Goal: Information Seeking & Learning: Compare options

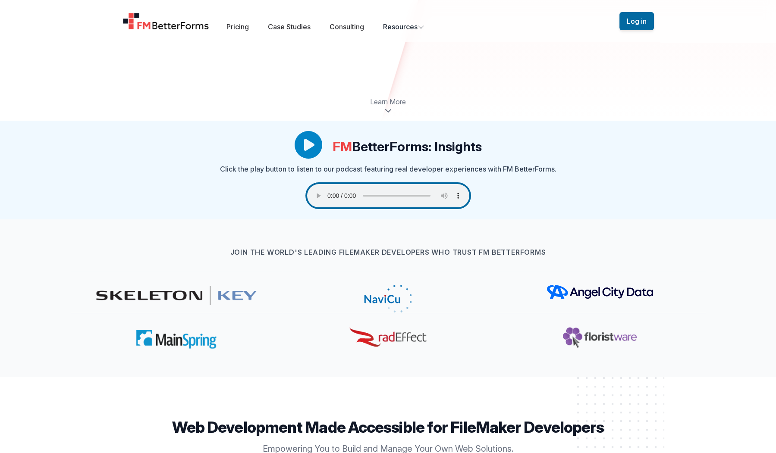
scroll to position [333, 0]
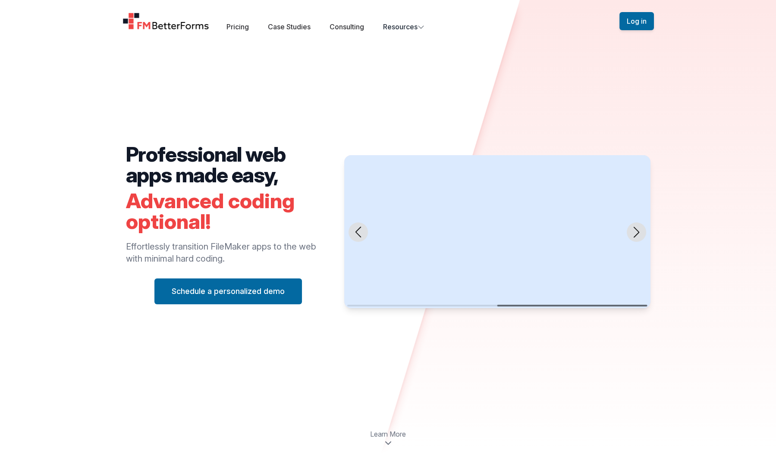
click at [665, 133] on div "Professional web apps made easy, Advanced coding optional! Effortlessly transit…" at bounding box center [388, 226] width 776 height 453
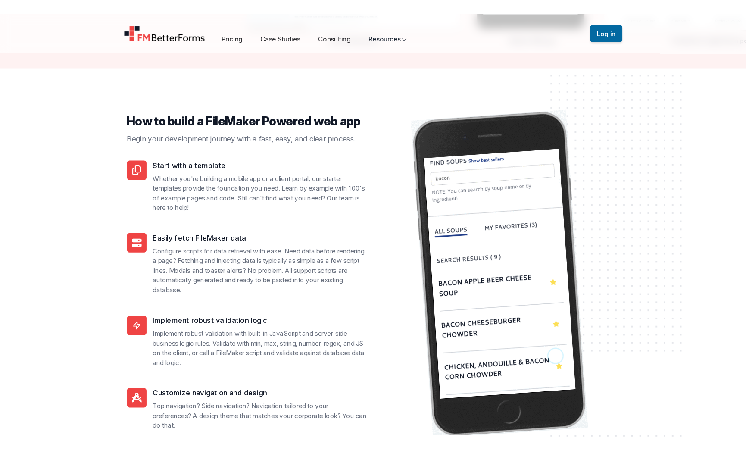
scroll to position [1637, 0]
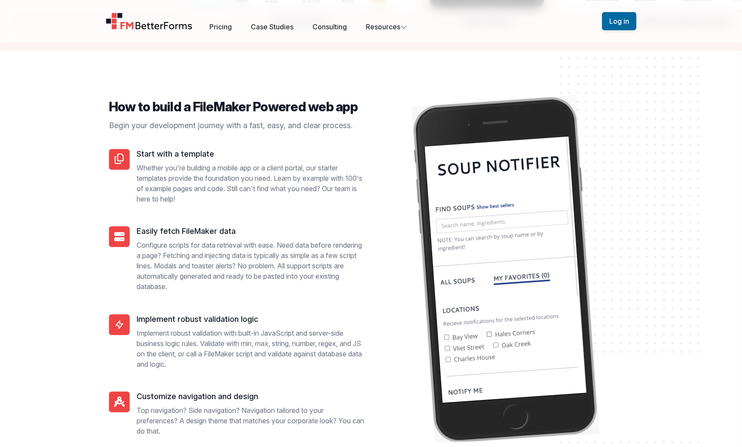
scroll to position [1637, 0]
click at [237, 33] on div "Open main menu Pricing Case Studies Consulting Resources Sign Up Log in" at bounding box center [371, 21] width 552 height 42
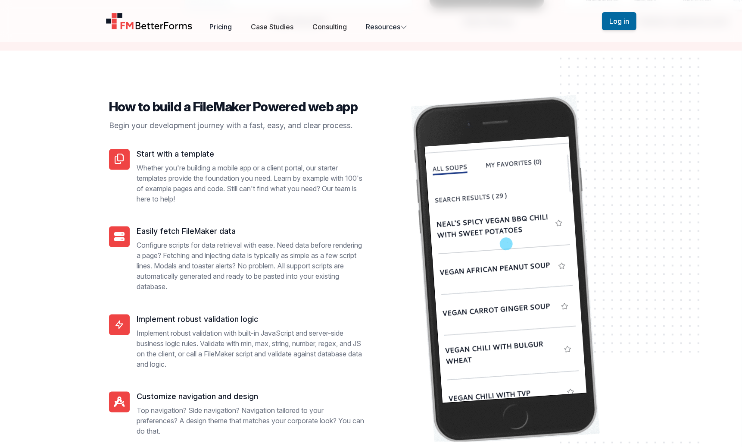
click at [229, 28] on link "Pricing" at bounding box center [221, 26] width 22 height 9
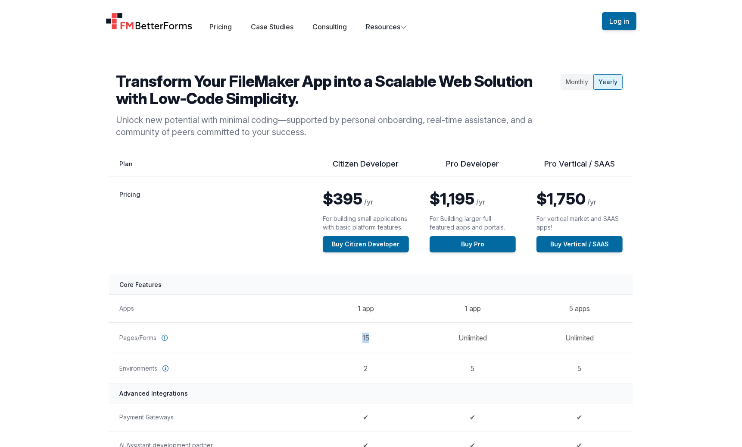
drag, startPoint x: 367, startPoint y: 337, endPoint x: 361, endPoint y: 337, distance: 6.5
click at [361, 337] on td "15" at bounding box center [366, 337] width 107 height 31
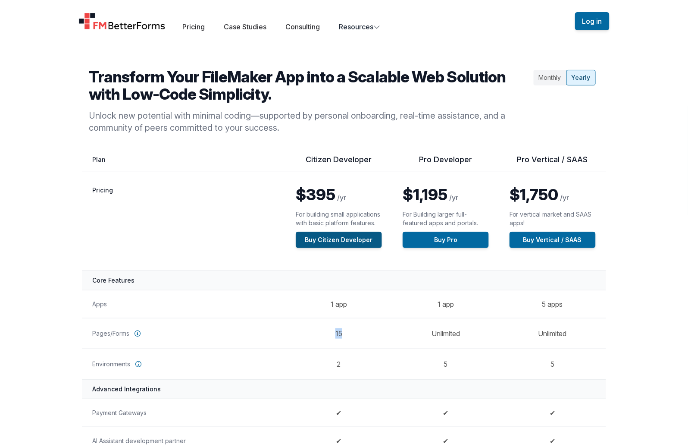
scroll to position [3, 0]
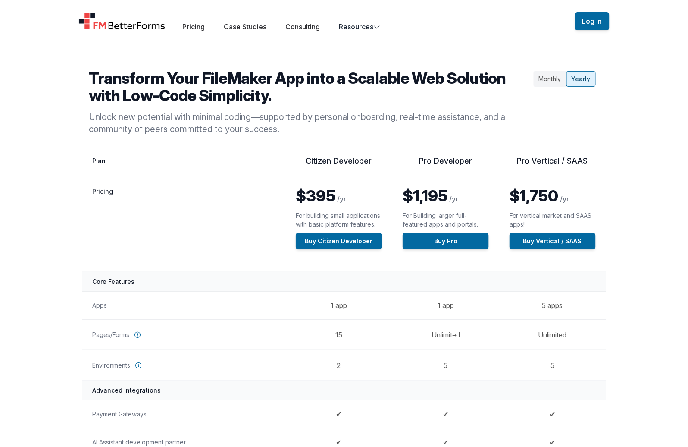
click at [546, 75] on div "Monthly" at bounding box center [550, 79] width 33 height 16
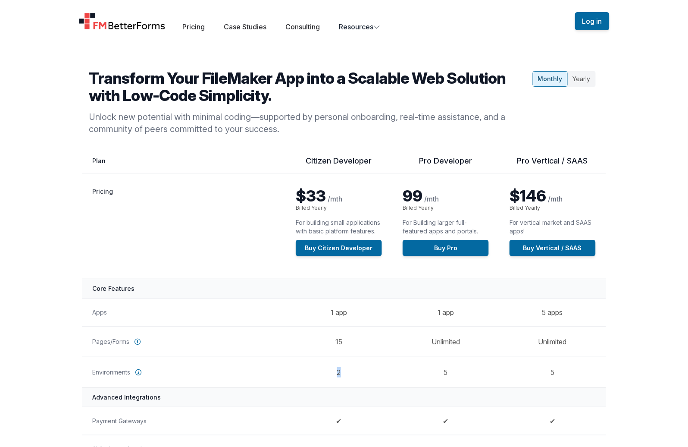
drag, startPoint x: 336, startPoint y: 370, endPoint x: 340, endPoint y: 369, distance: 4.4
click at [342, 371] on td "2" at bounding box center [338, 372] width 107 height 31
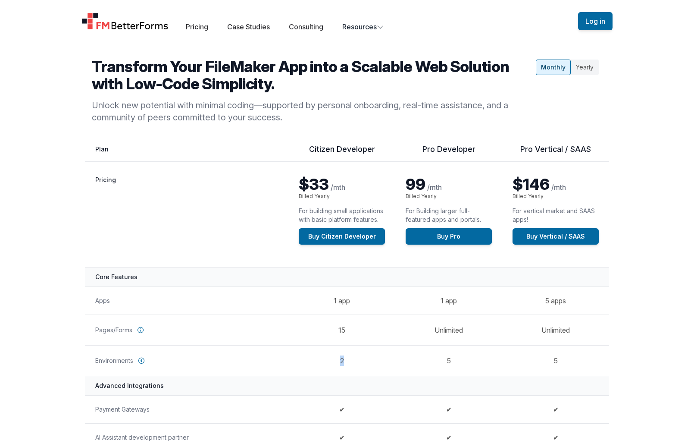
scroll to position [0, 0]
